Goal: Information Seeking & Learning: Learn about a topic

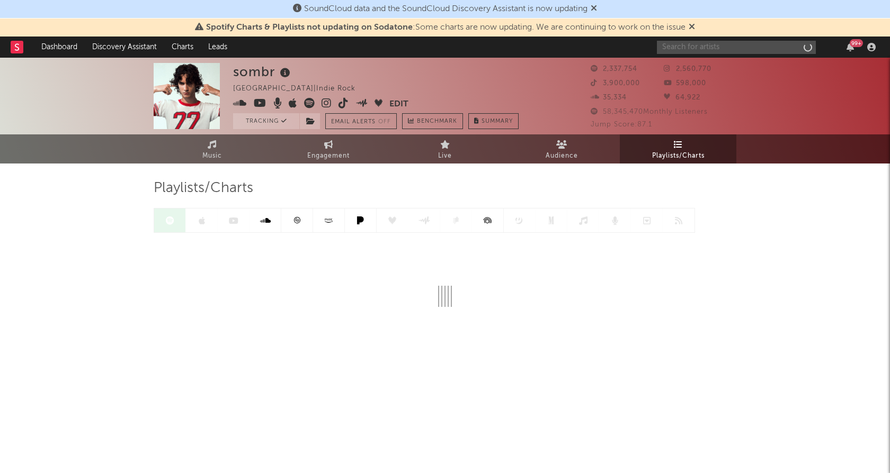
click at [702, 41] on input "text" at bounding box center [736, 47] width 159 height 13
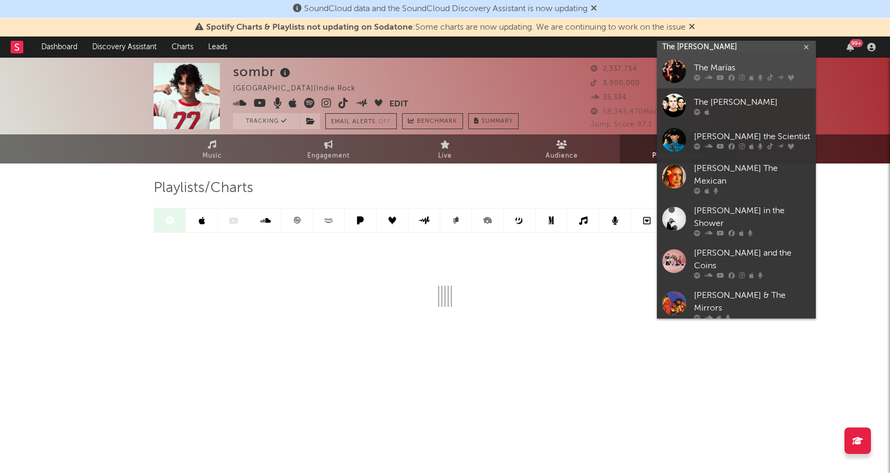
type input "The [PERSON_NAME]"
click at [675, 69] on div at bounding box center [674, 71] width 24 height 24
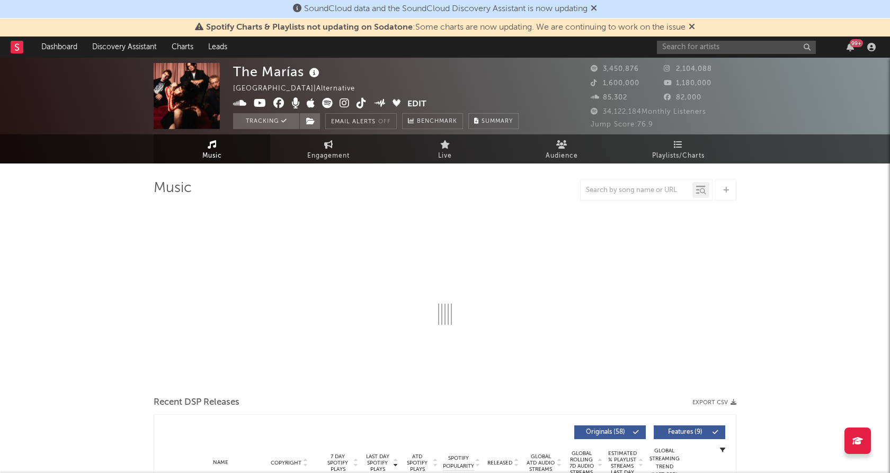
select select "6m"
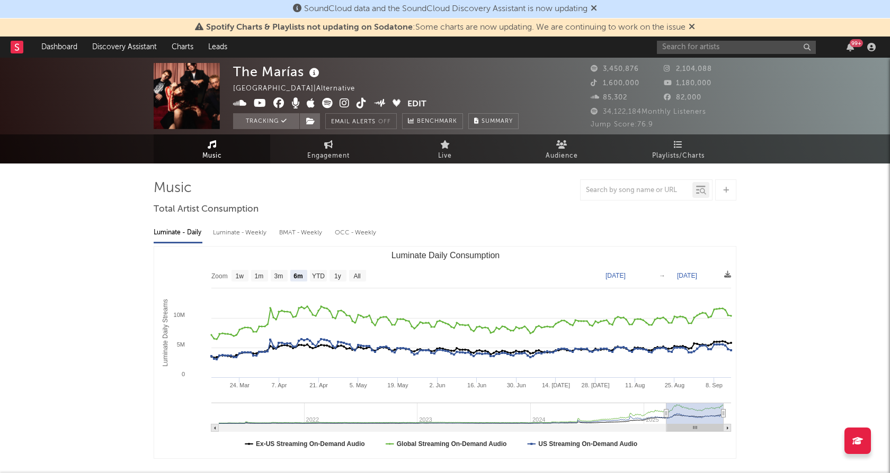
click at [181, 159] on link "Music" at bounding box center [212, 148] width 116 height 29
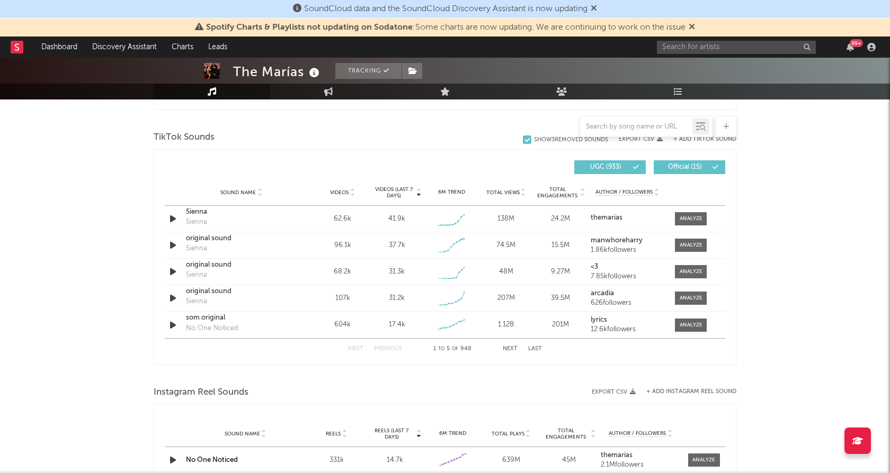
scroll to position [694, 0]
click at [334, 372] on div at bounding box center [445, 377] width 582 height 16
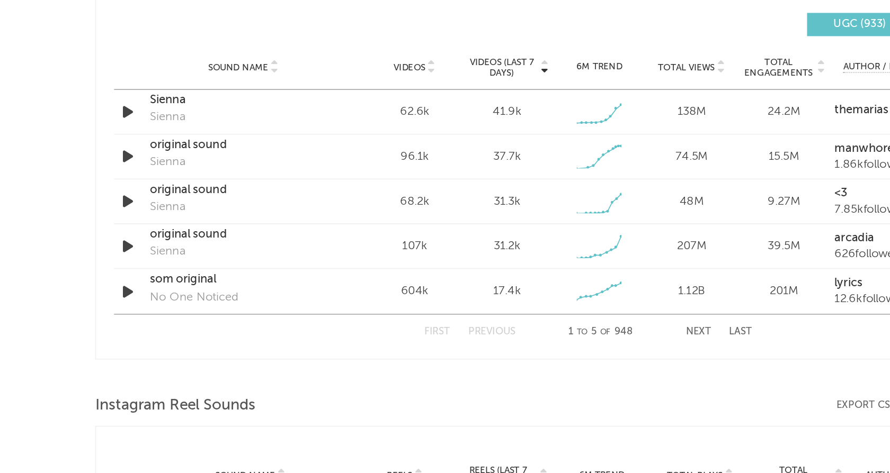
scroll to position [692, 0]
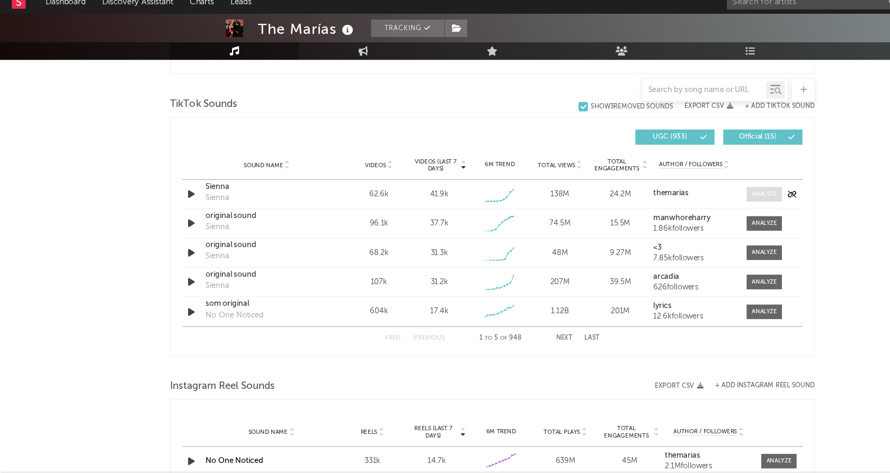
click at [693, 218] on div at bounding box center [690, 221] width 23 height 8
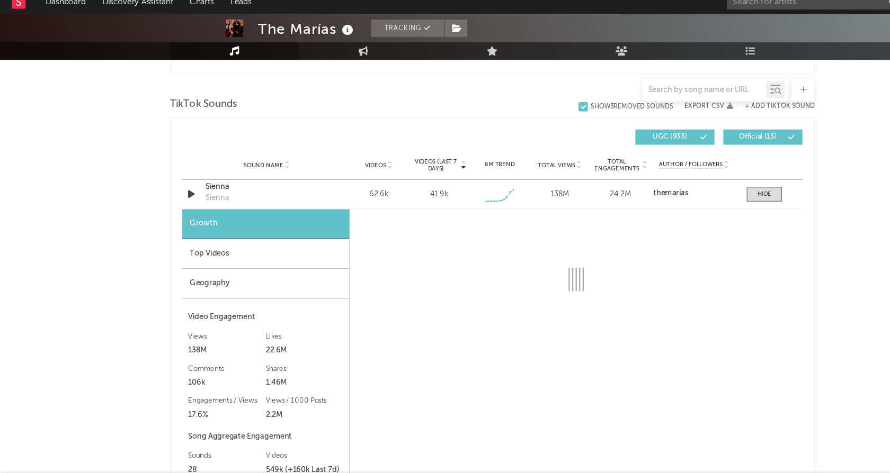
scroll to position [725, 0]
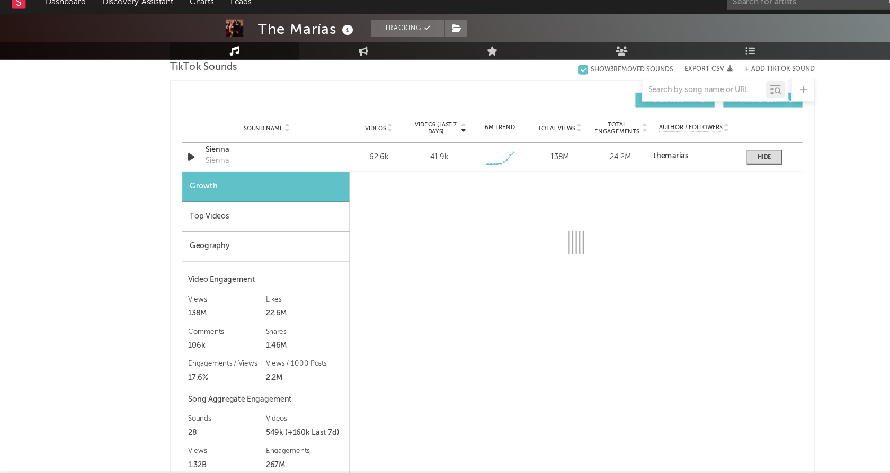
select select "6m"
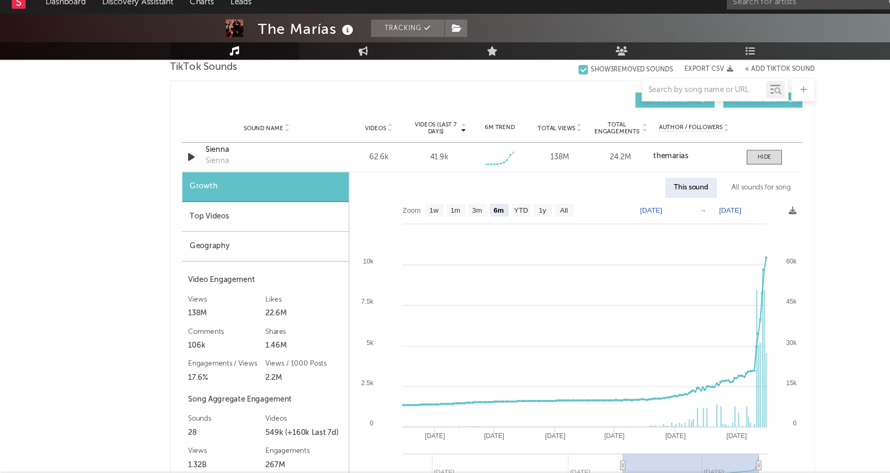
click at [256, 241] on div "Top Videos" at bounding box center [240, 241] width 150 height 27
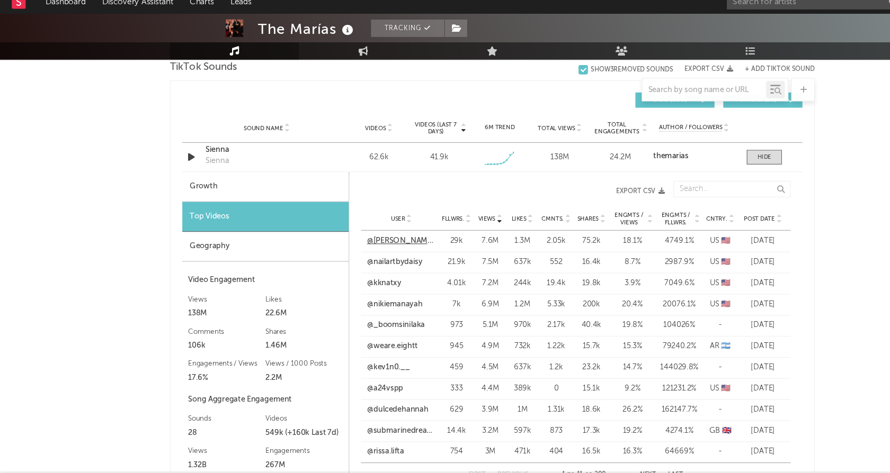
click at [359, 260] on link "@[PERSON_NAME].220" at bounding box center [362, 263] width 62 height 11
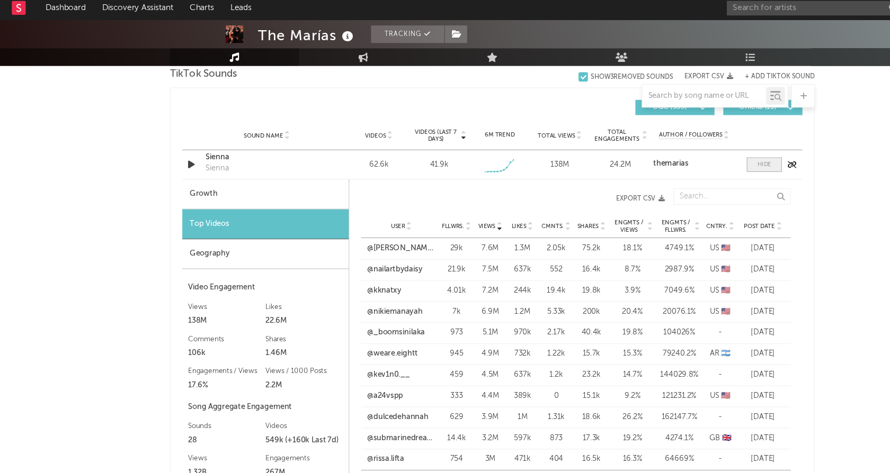
click at [689, 188] on div at bounding box center [690, 189] width 13 height 8
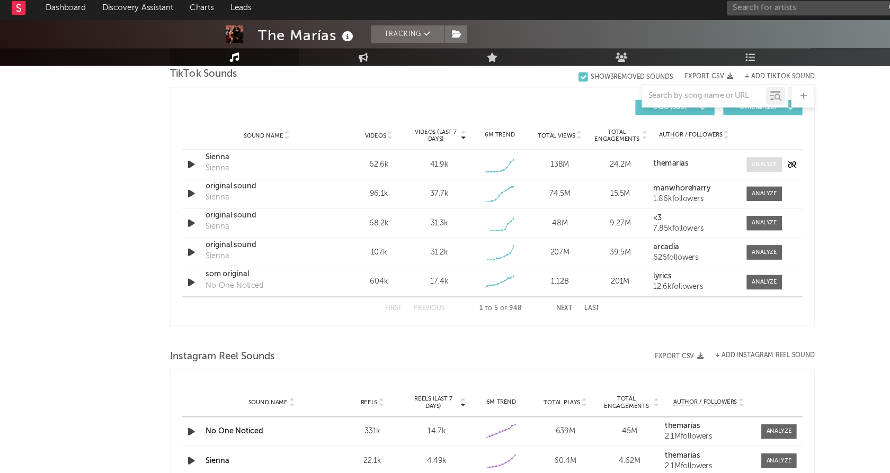
click at [679, 185] on div at bounding box center [690, 189] width 23 height 8
select select "6m"
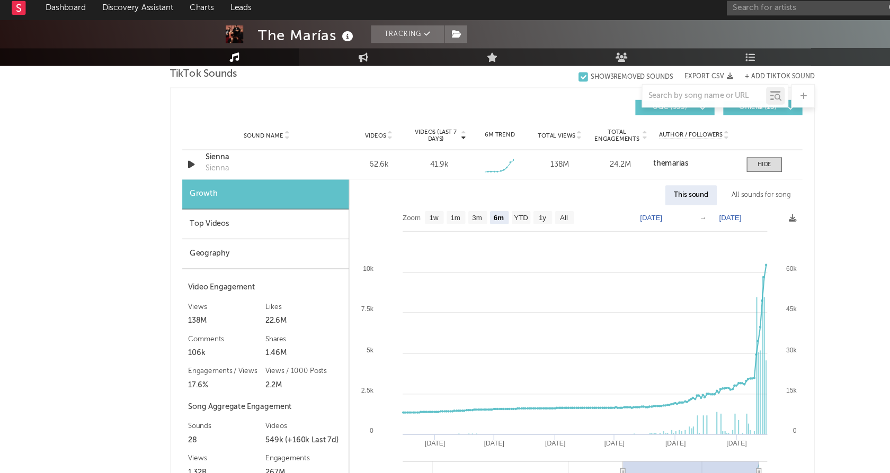
click at [230, 264] on div "Geography" at bounding box center [240, 269] width 150 height 27
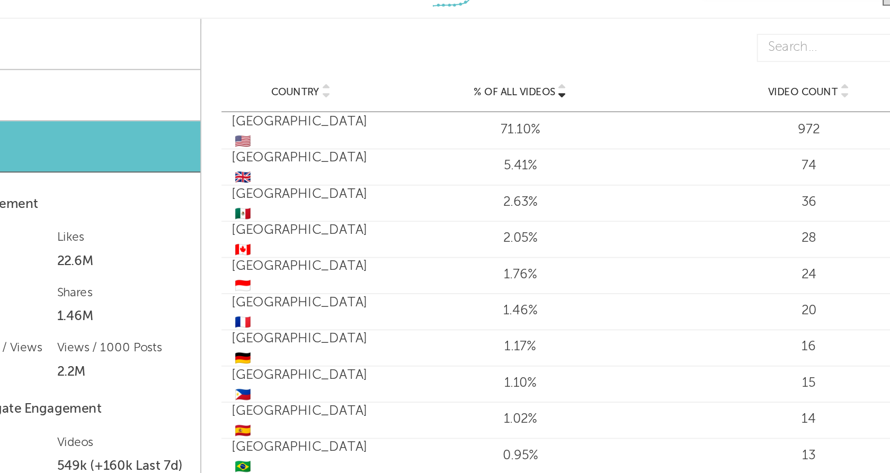
scroll to position [774, 0]
drag, startPoint x: 640, startPoint y: 228, endPoint x: 332, endPoint y: 229, distance: 307.6
click at [332, 229] on div "Country [GEOGRAPHIC_DATA] 🇬🇧 % of all Videos 5.41% Video Count 74" at bounding box center [521, 230] width 388 height 19
click at [329, 230] on div "Country [GEOGRAPHIC_DATA] 🇬🇧" at bounding box center [367, 230] width 81 height 19
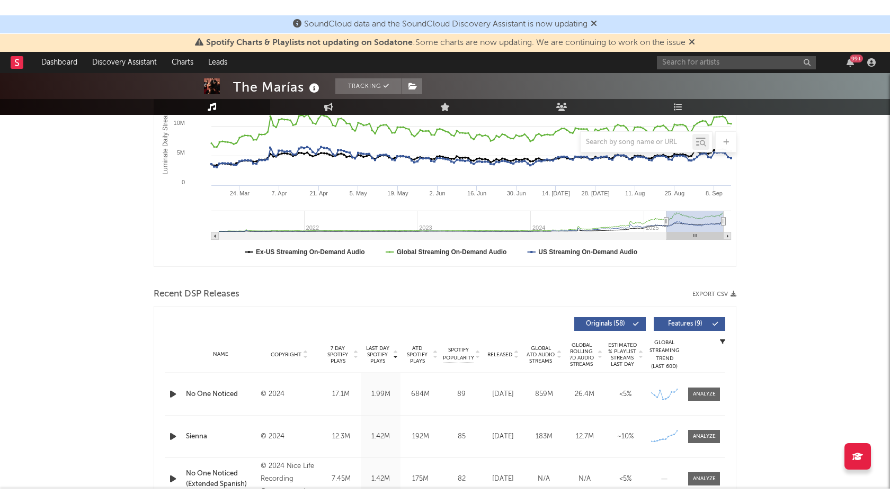
scroll to position [0, 0]
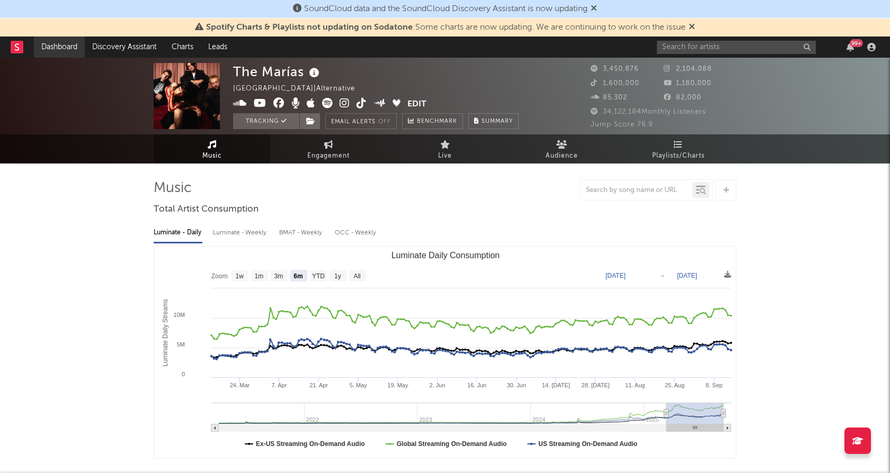
click at [41, 47] on link "Dashboard" at bounding box center [59, 47] width 51 height 21
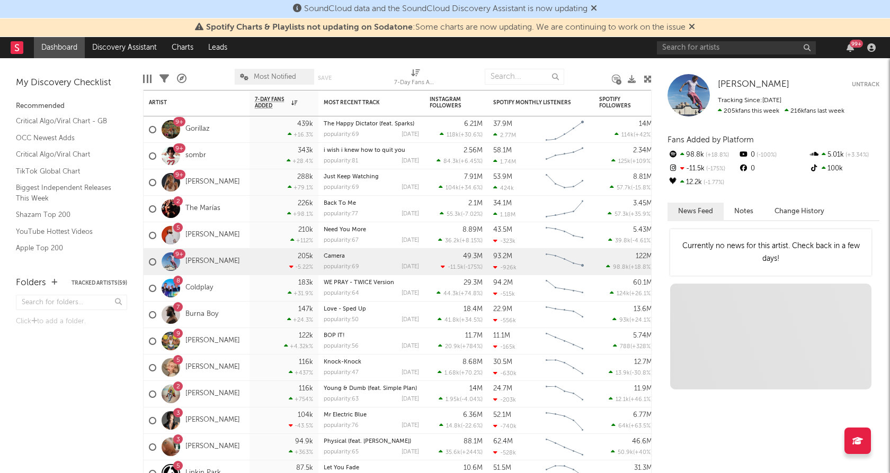
click at [695, 25] on icon at bounding box center [691, 26] width 6 height 8
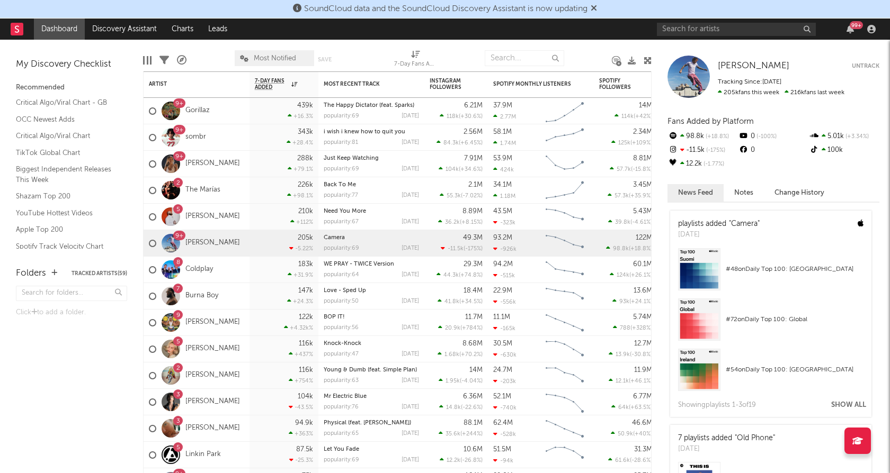
click at [597, 7] on icon at bounding box center [593, 8] width 6 height 8
